Goal: Task Accomplishment & Management: Manage account settings

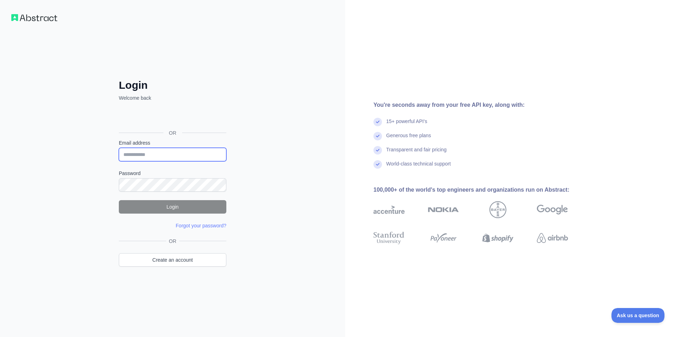
type input "**********"
click at [188, 210] on button "Login" at bounding box center [172, 206] width 107 height 13
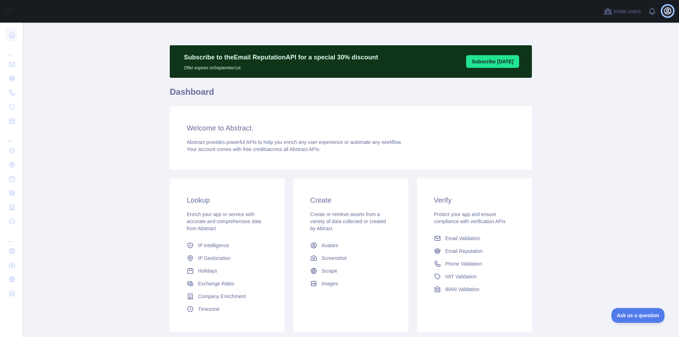
click at [668, 10] on icon "button" at bounding box center [667, 11] width 6 height 6
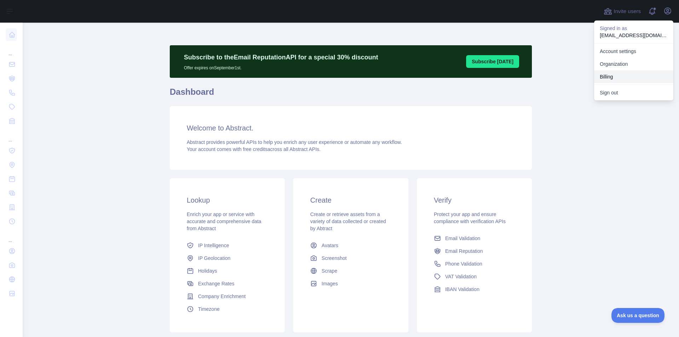
click at [616, 73] on button "Billing" at bounding box center [633, 76] width 79 height 13
